Goal: Transaction & Acquisition: Purchase product/service

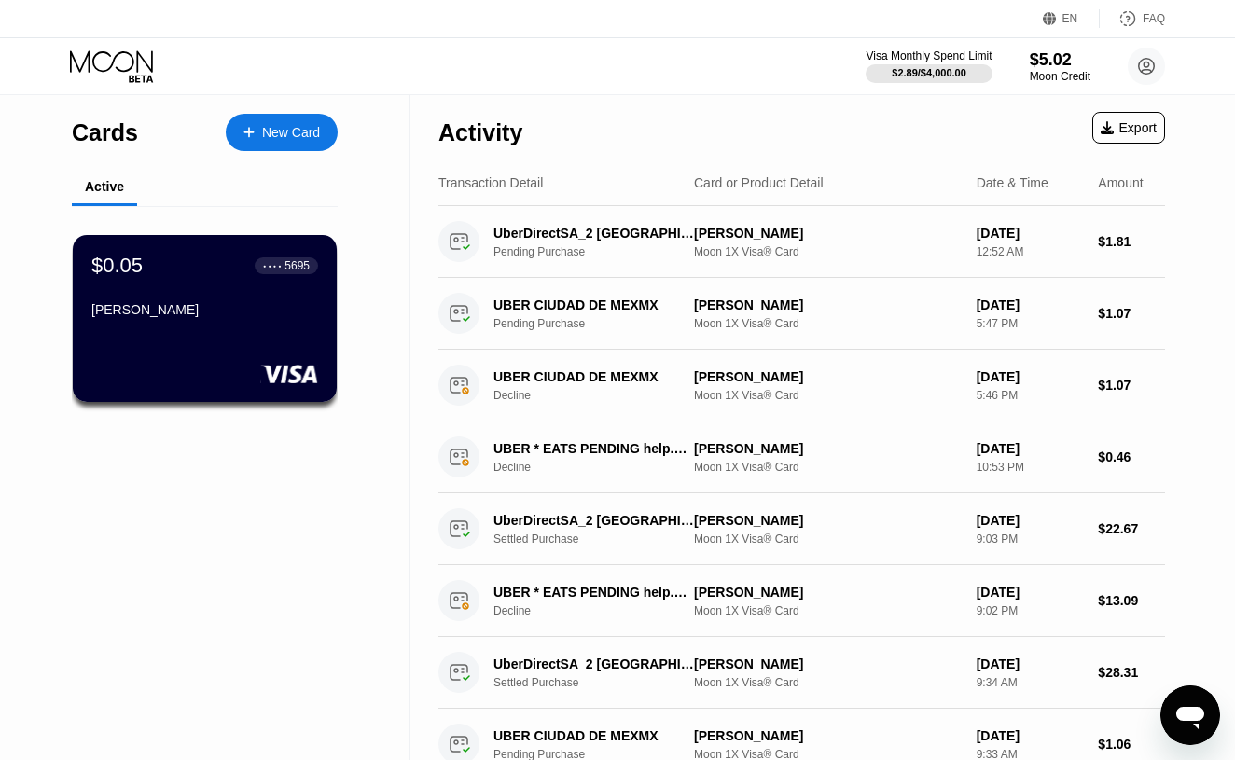
click at [721, 81] on div "Visa Monthly Spend Limit $2.89 / $4,000.00 $5.02 Moon Credit [EMAIL_ADDRESS][DO…" at bounding box center [617, 66] width 1235 height 56
click at [1062, 68] on div "$5.02" at bounding box center [1060, 59] width 62 height 20
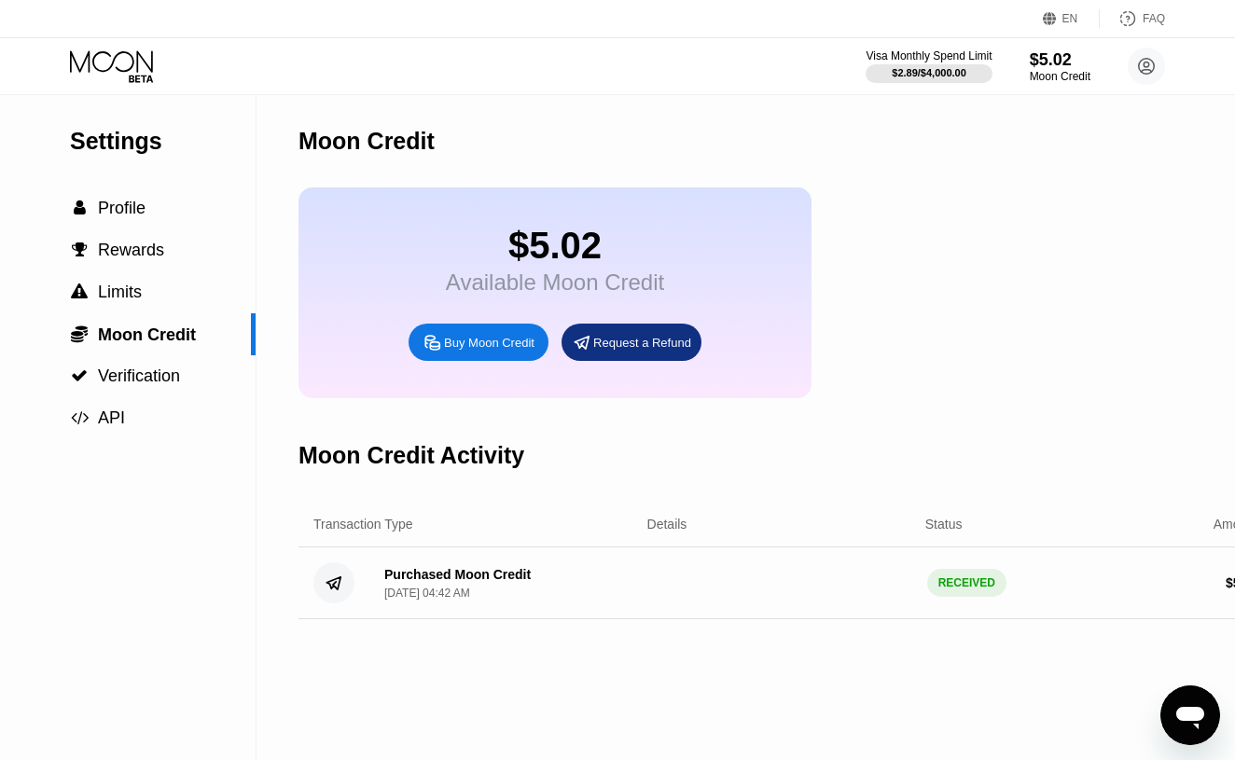
click at [504, 341] on div "Buy Moon Credit" at bounding box center [489, 343] width 90 height 16
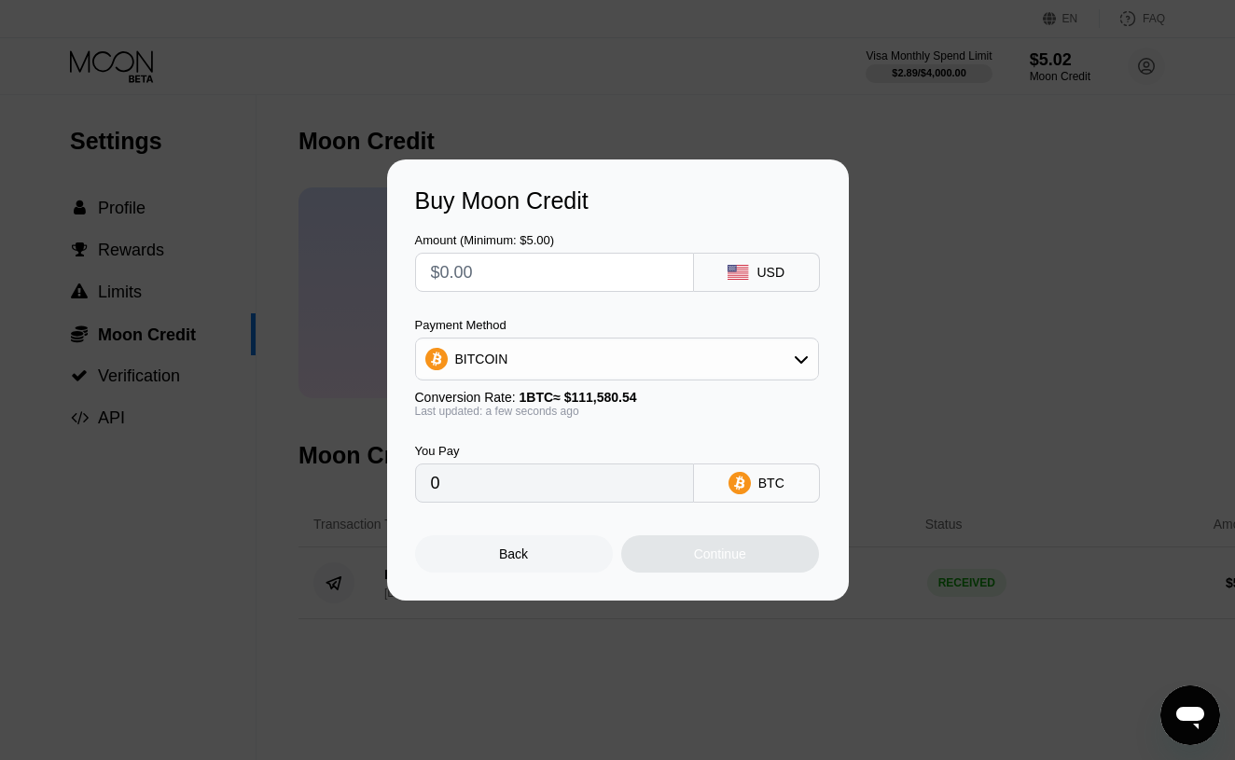
click at [799, 355] on icon at bounding box center [801, 359] width 15 height 15
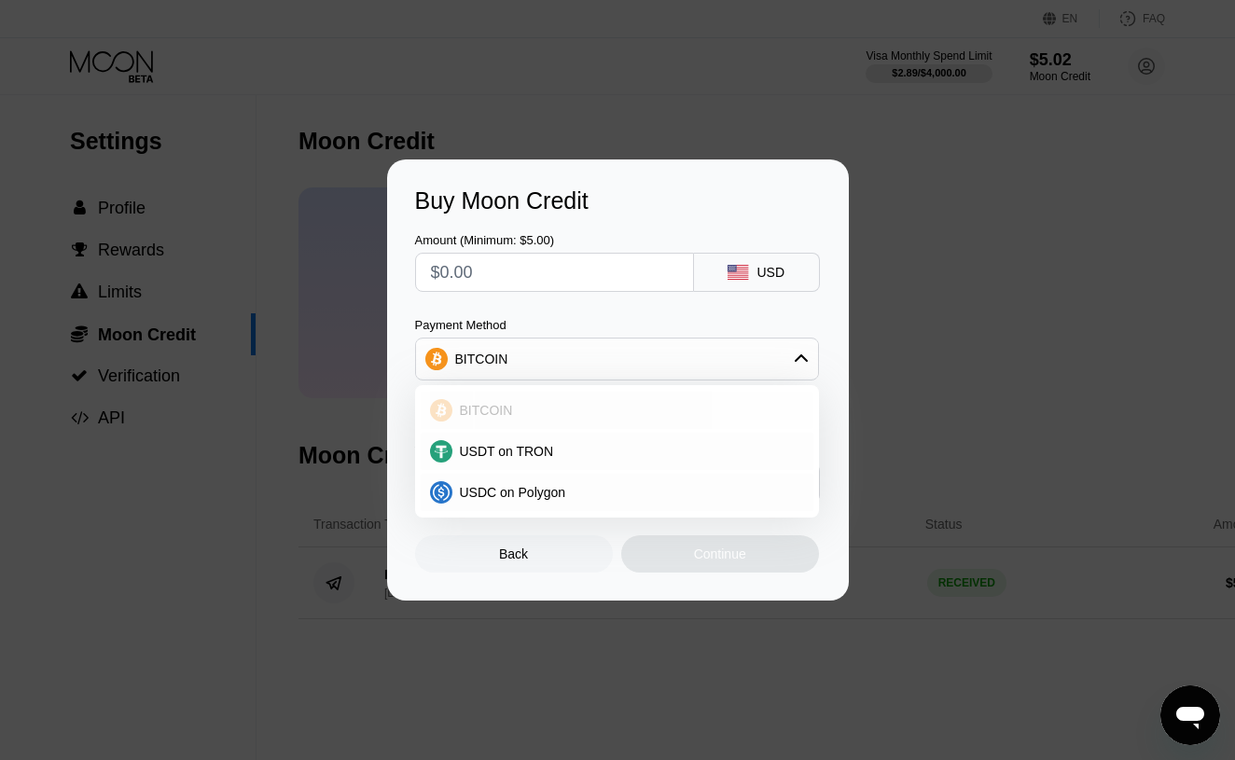
click at [481, 405] on span "BITCOIN" at bounding box center [486, 410] width 53 height 15
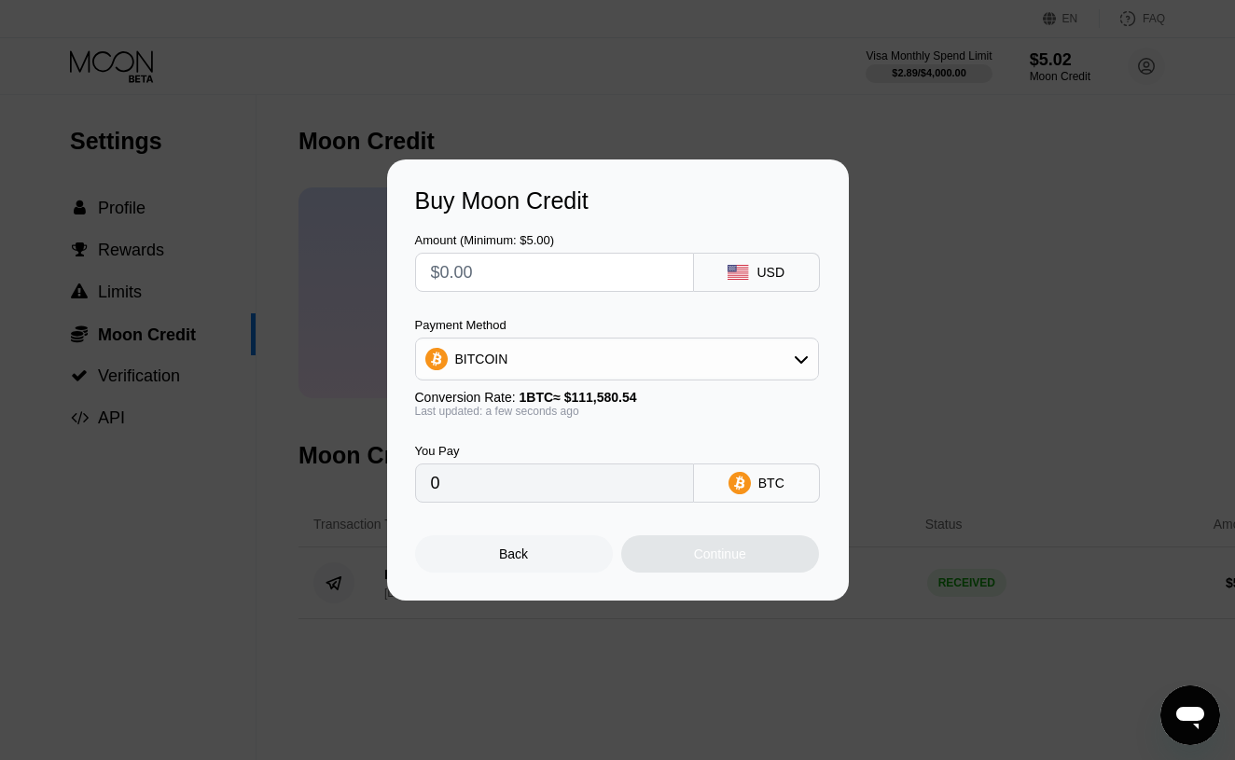
click at [759, 499] on div "BTC" at bounding box center [757, 483] width 126 height 39
click at [601, 271] on input "text" at bounding box center [554, 272] width 247 height 37
click at [496, 551] on div "Back" at bounding box center [514, 553] width 198 height 37
